Goal: Information Seeking & Learning: Check status

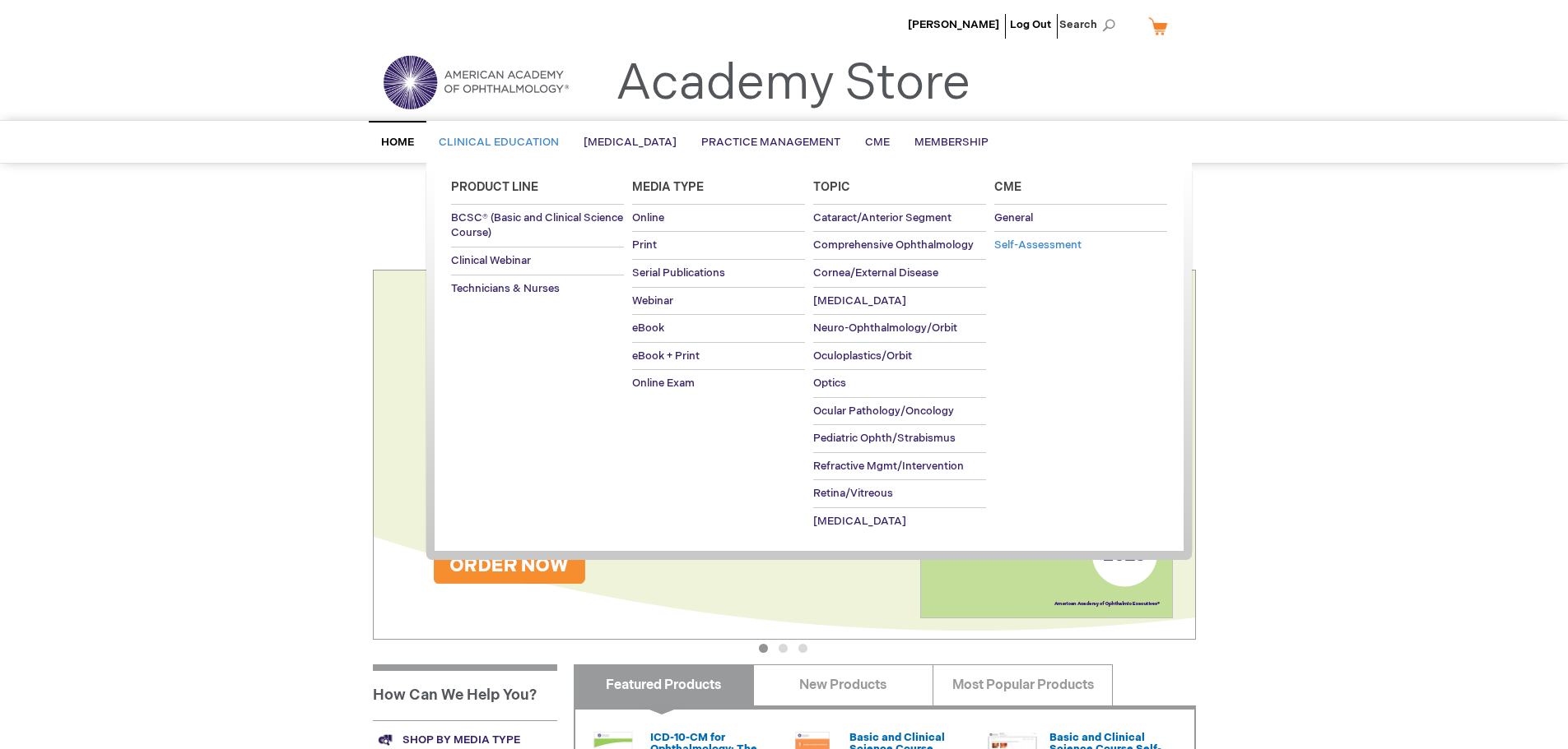
click at [1043, 247] on span "Self-Assessment" at bounding box center [1038, 244] width 87 height 13
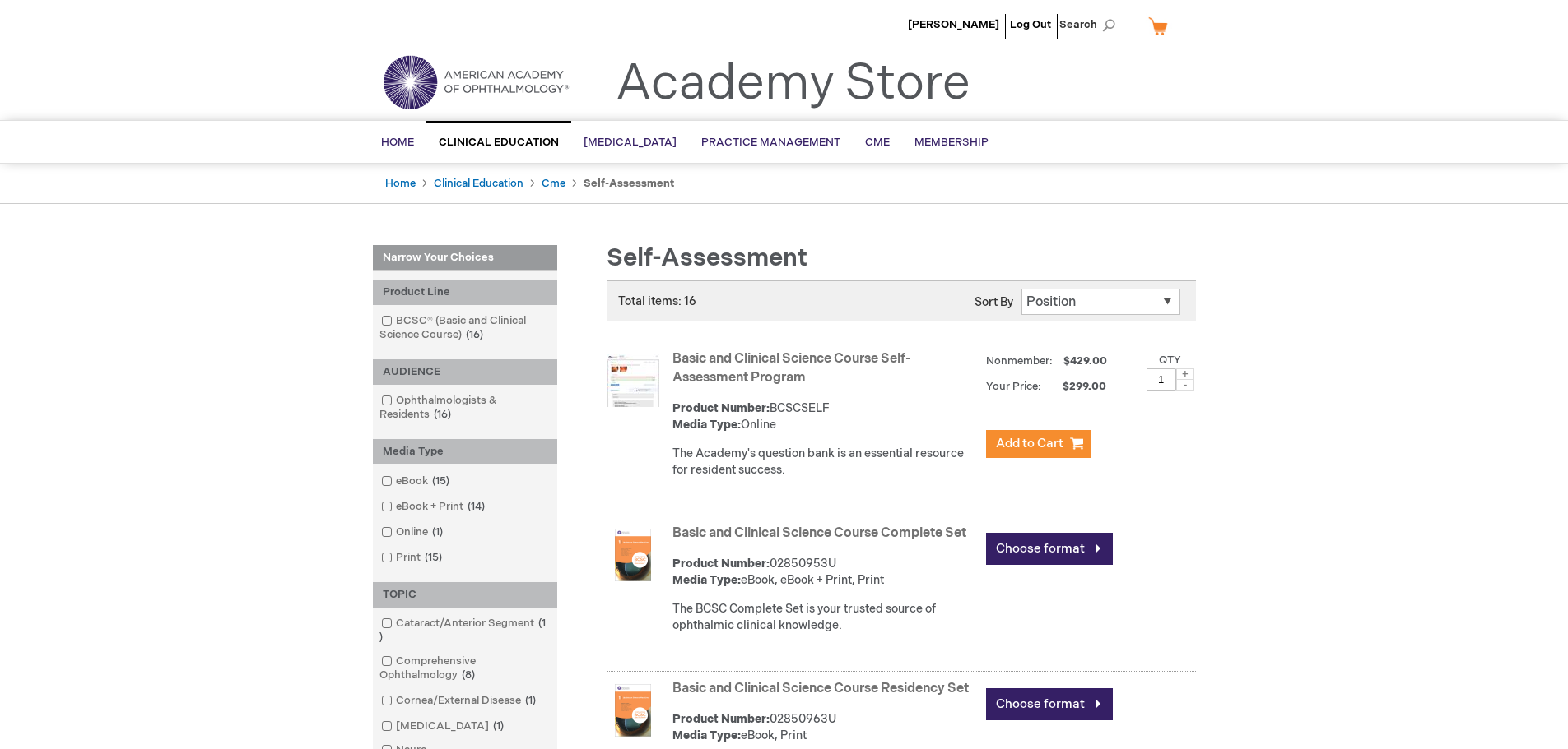
click at [1121, 295] on select "Position Product Name : A to Z Product Name : Z to A Price : Low to High Price …" at bounding box center [1101, 302] width 159 height 27
click at [397, 137] on span "Home" at bounding box center [397, 142] width 33 height 13
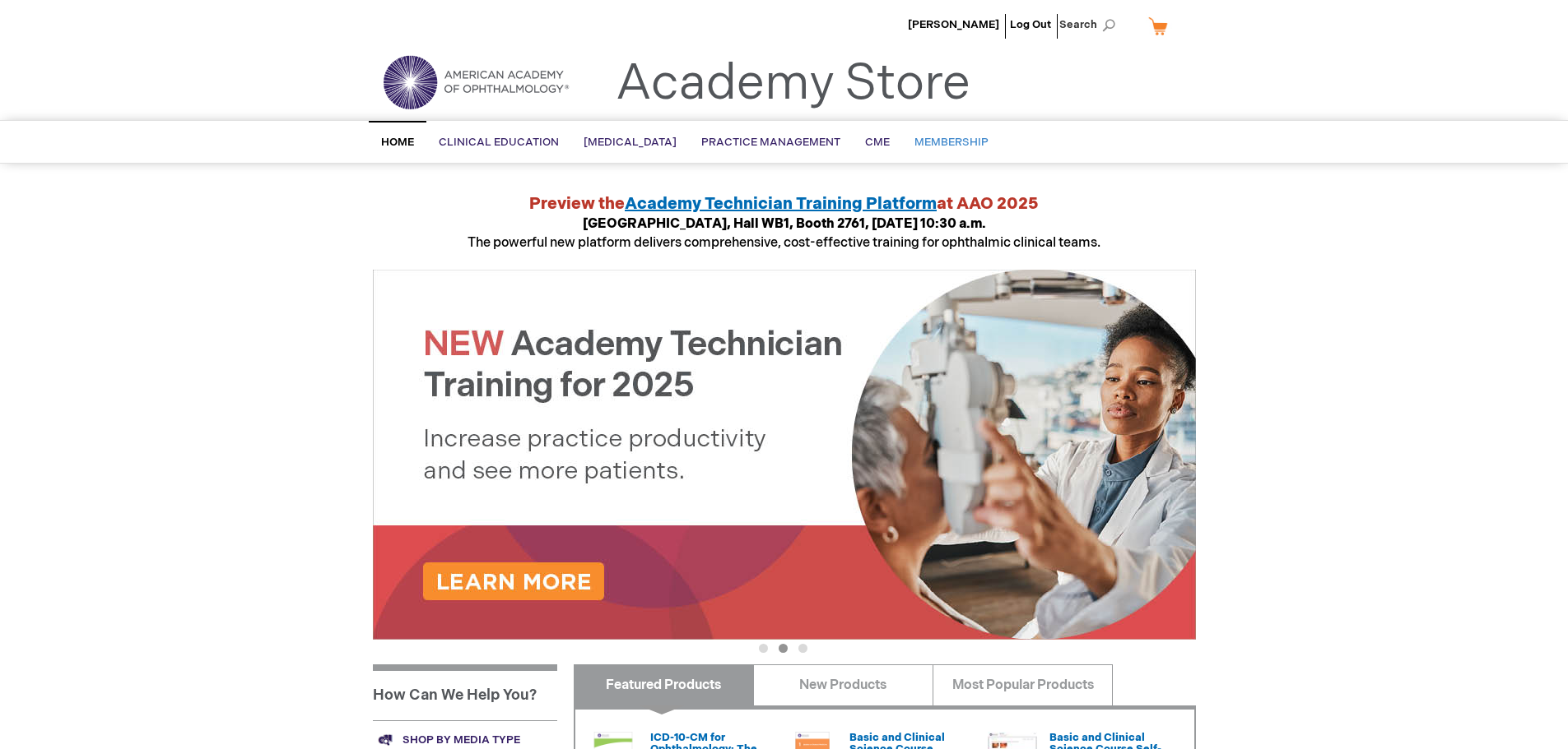
click at [963, 136] on span "Membership" at bounding box center [951, 142] width 74 height 13
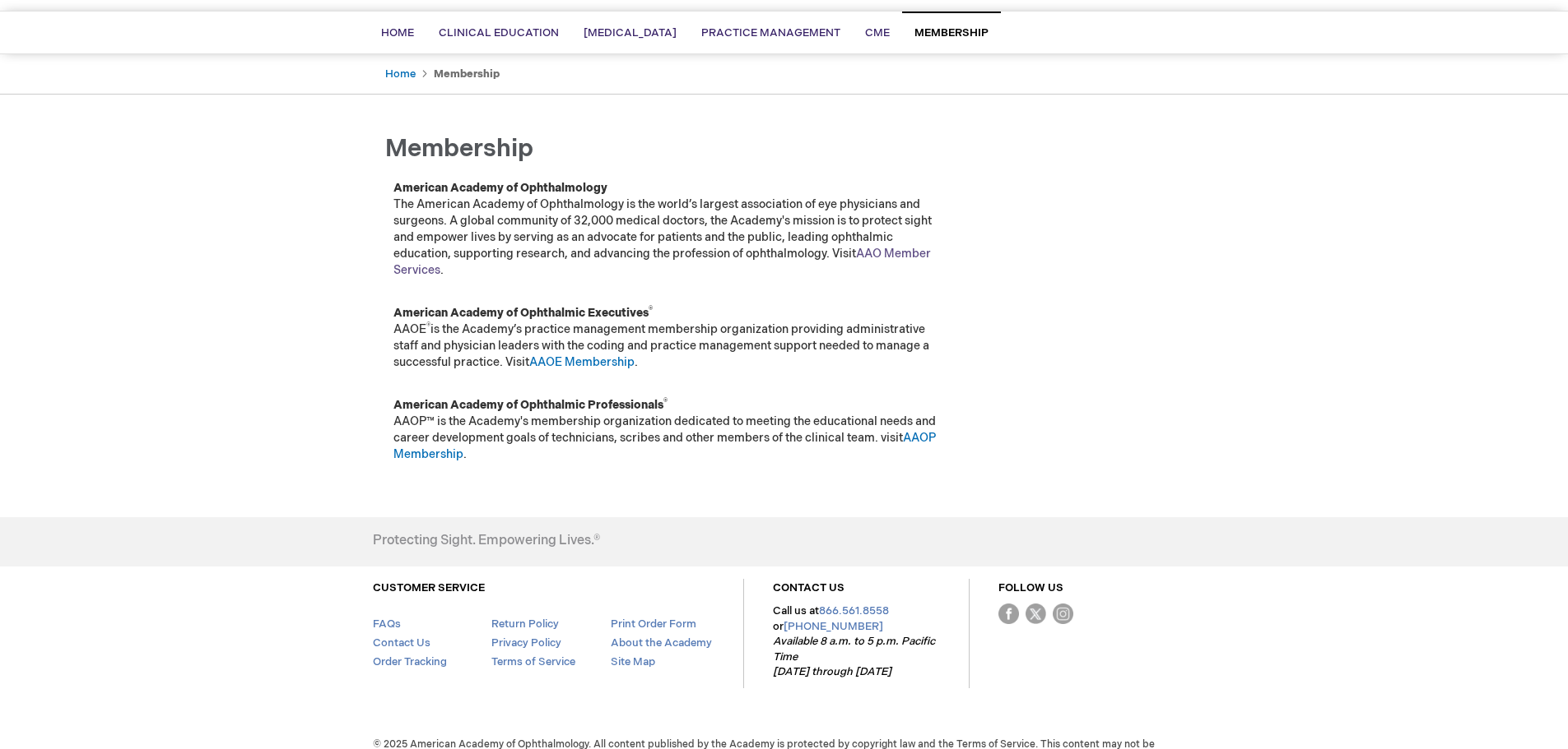
scroll to position [138, 0]
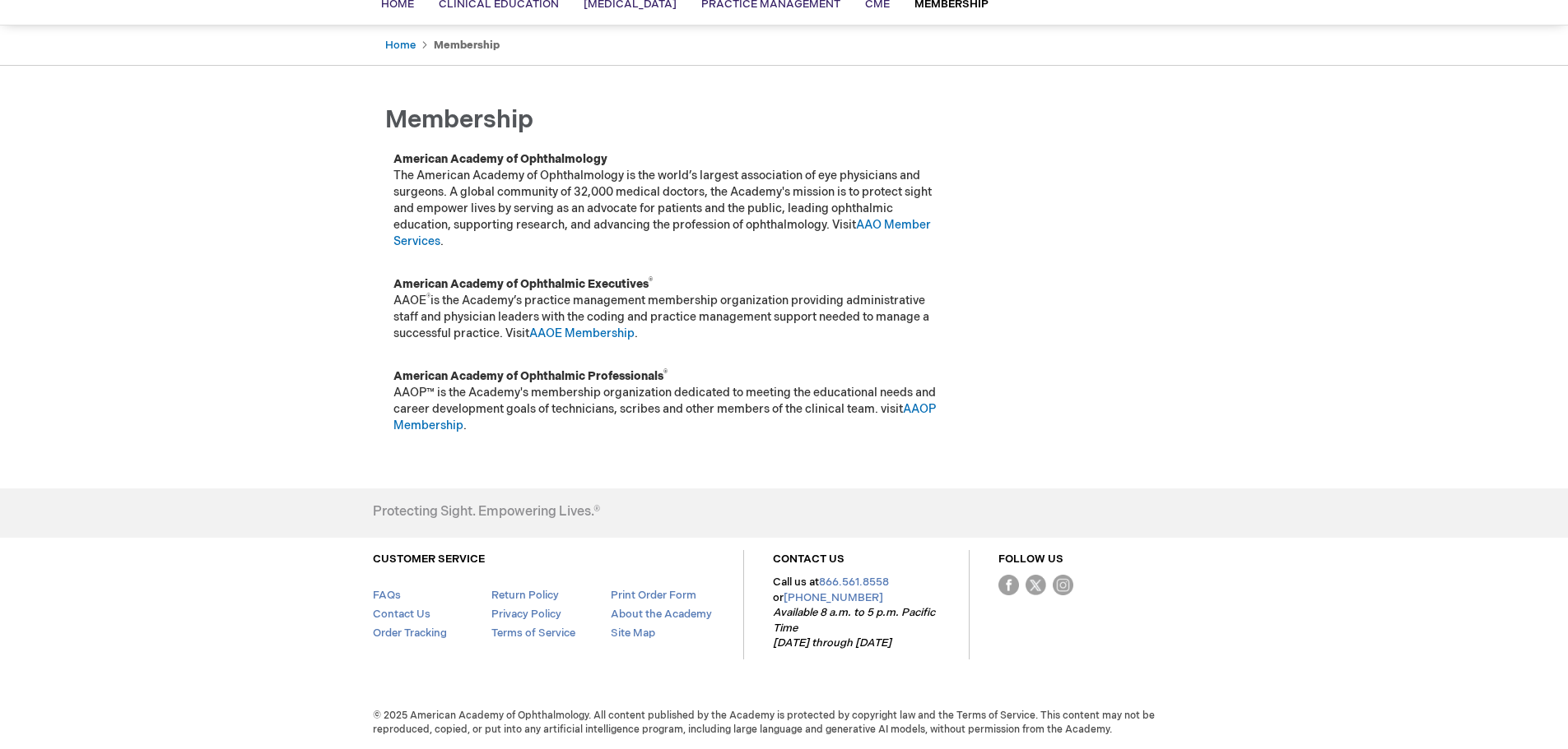
click at [386, 588] on li "FAQs" at bounding box center [433, 595] width 119 height 17
click at [392, 596] on link "FAQs" at bounding box center [387, 595] width 28 height 13
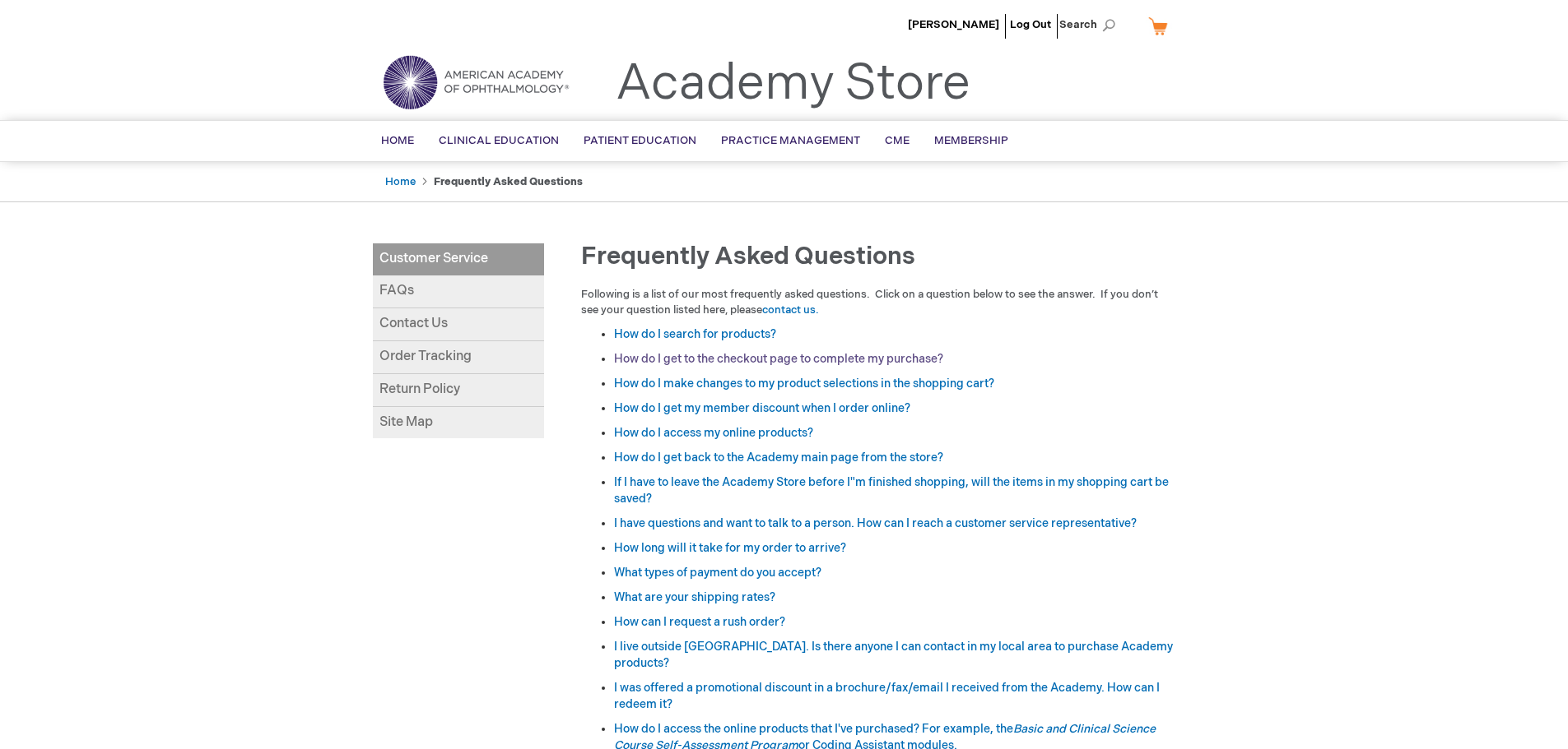
click at [849, 356] on link "How do I get to the checkout page to complete my purchase?" at bounding box center [779, 359] width 329 height 14
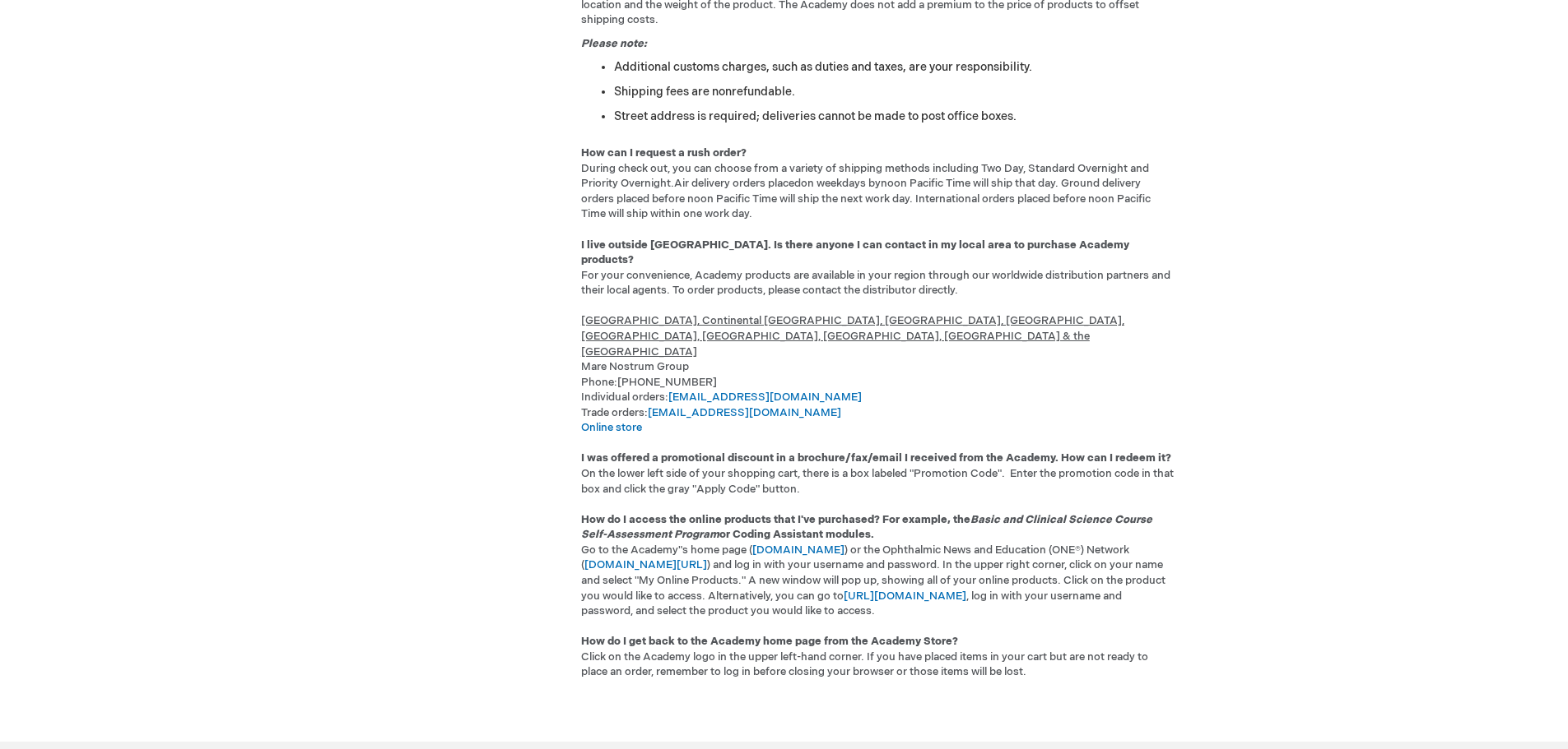
scroll to position [2108, 0]
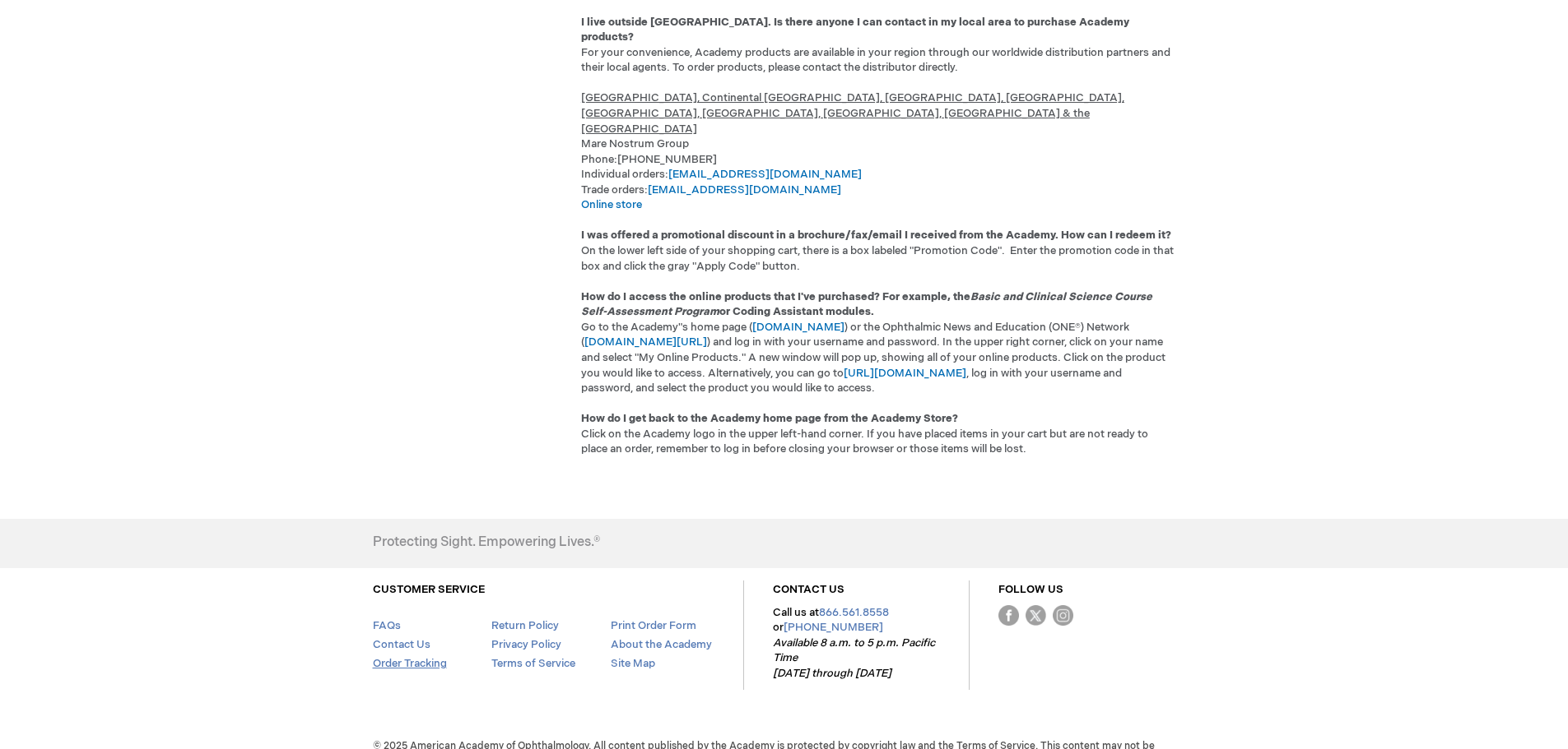
click at [410, 658] on link "Order Tracking" at bounding box center [410, 664] width 74 height 13
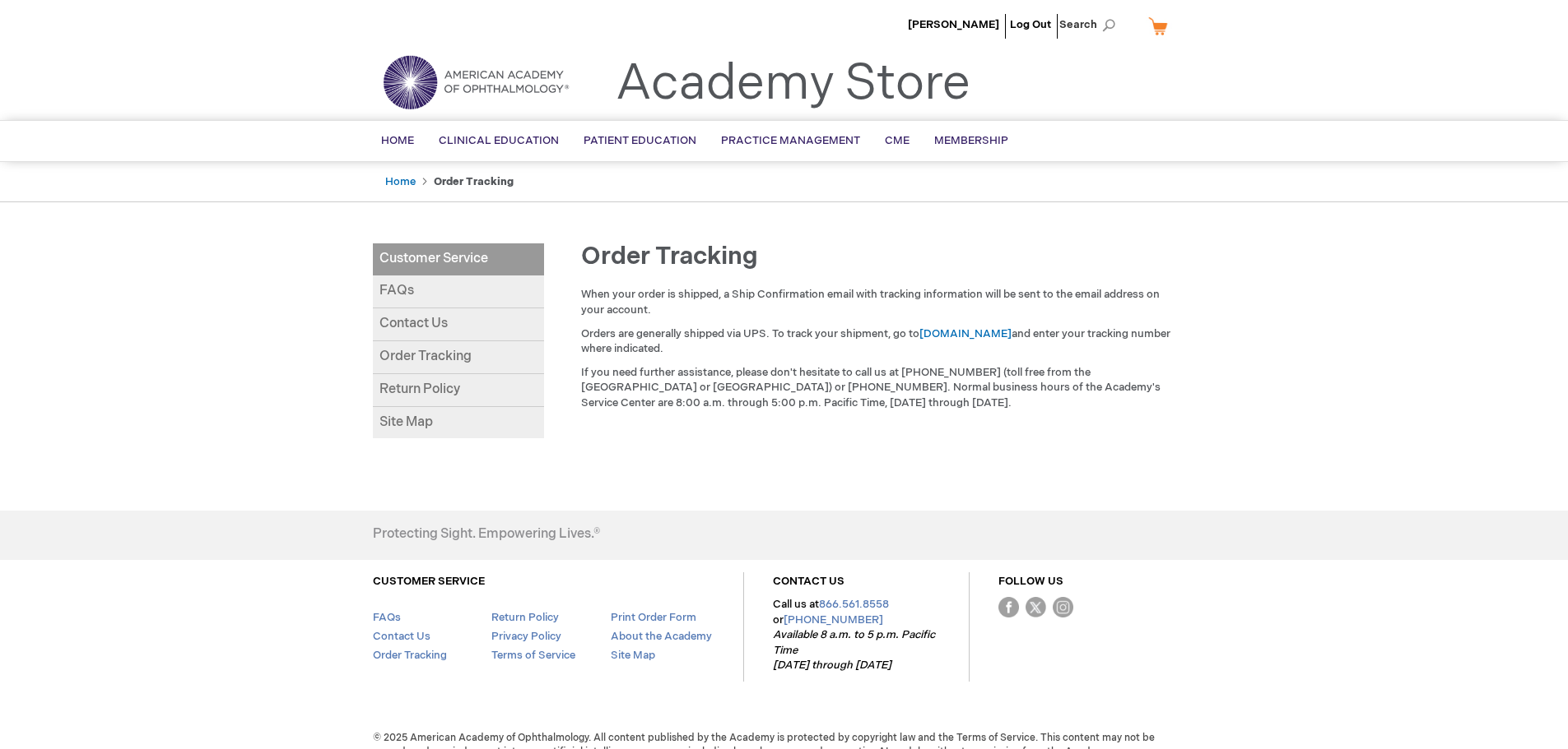
click at [1165, 22] on link "My Cart" at bounding box center [1164, 26] width 40 height 29
click at [1105, 56] on p "CLOSE RECENTLY ADDED ITEM(S) Close" at bounding box center [1084, 56] width 197 height 22
click at [1047, 51] on p "CLOSE RECENTLY ADDED ITEM(S) Close" at bounding box center [1084, 56] width 197 height 22
click at [1173, 52] on button "Close" at bounding box center [1171, 56] width 25 height 22
click at [1081, 22] on span "Search" at bounding box center [1090, 24] width 63 height 33
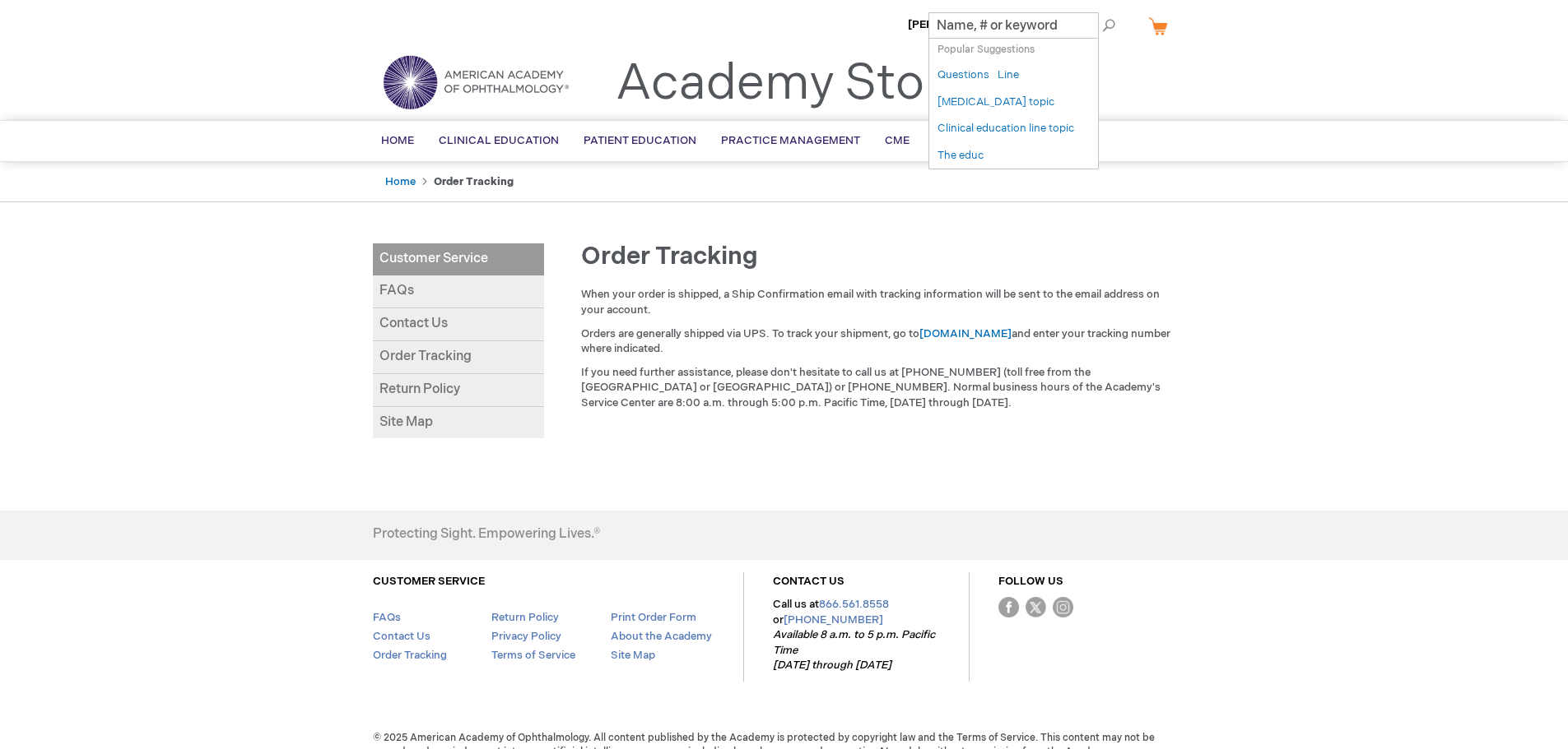
click at [1239, 65] on header "[PERSON_NAME] Log Out Search My Cart CLOSE RECENTLY ADDED ITEM(S) Close There a…" at bounding box center [784, 60] width 1568 height 120
click at [1035, 21] on link "Log Out" at bounding box center [1029, 24] width 41 height 13
